Goal: Check status: Check status

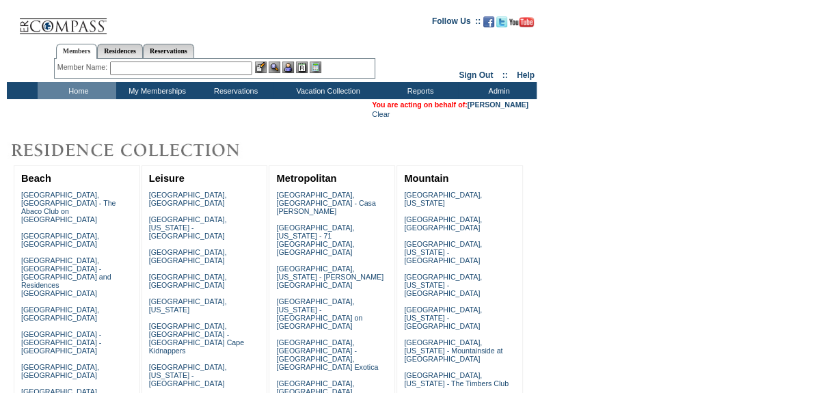
click at [125, 68] on input "text" at bounding box center [181, 69] width 142 height 14
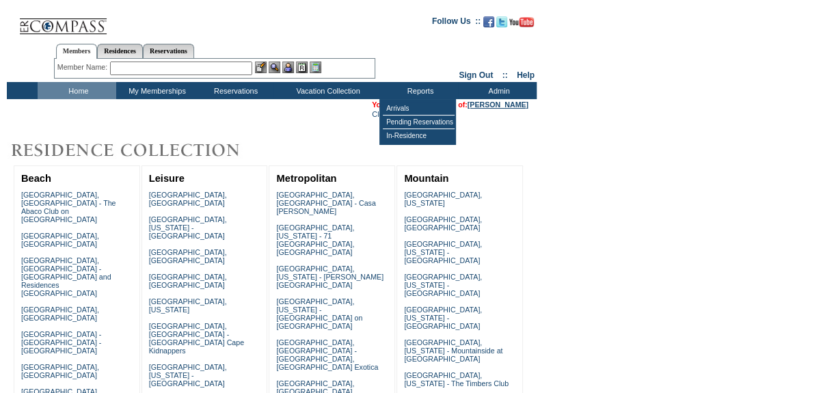
click at [489, 104] on link "[PERSON_NAME]" at bounding box center [497, 104] width 61 height 8
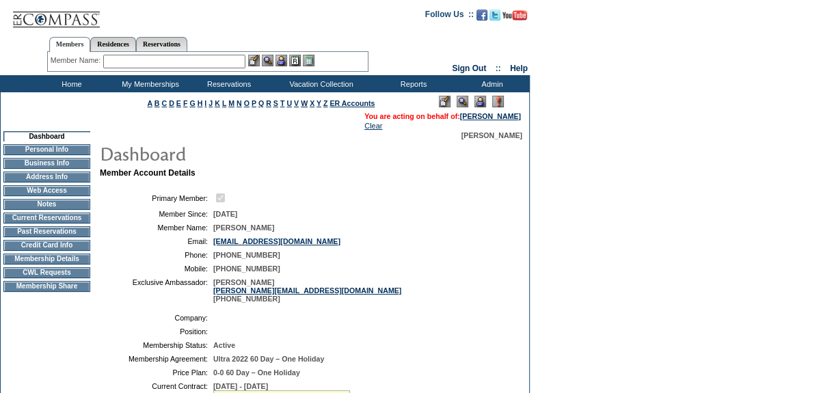
click at [62, 222] on td "Current Reservations" at bounding box center [46, 218] width 87 height 11
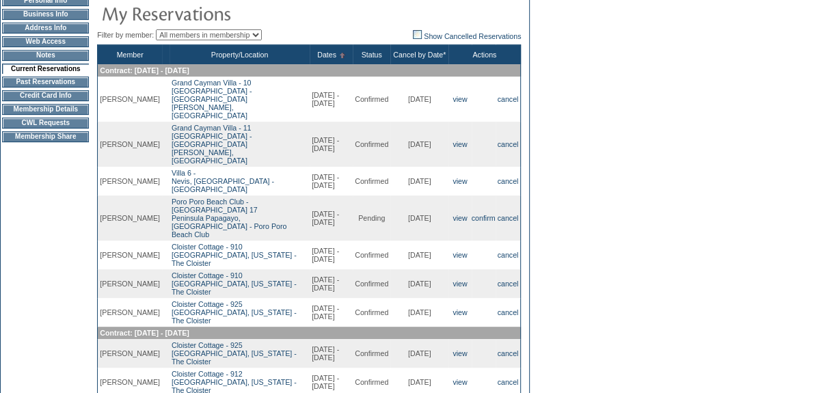
scroll to position [186, 0]
